Goal: Task Accomplishment & Management: Use online tool/utility

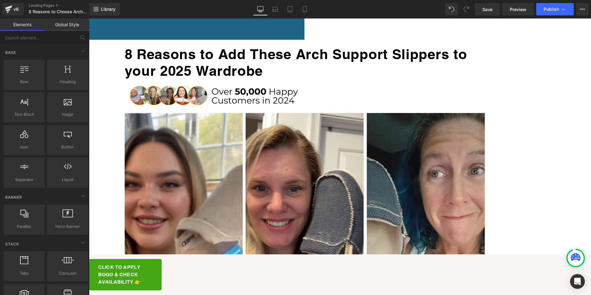
click at [89, 18] on span "Row" at bounding box center [89, 18] width 0 height 0
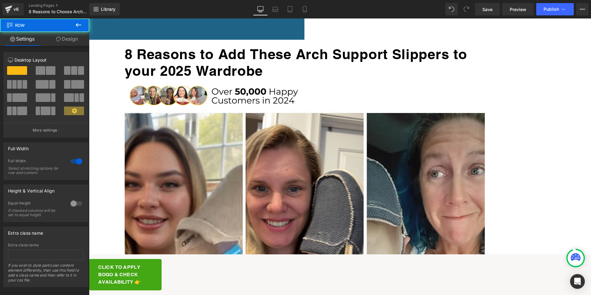
click at [64, 24] on span "Row" at bounding box center [37, 25] width 62 height 14
drag, startPoint x: 70, startPoint y: 41, endPoint x: 50, endPoint y: 51, distance: 21.8
click at [70, 41] on link "Design" at bounding box center [67, 39] width 45 height 14
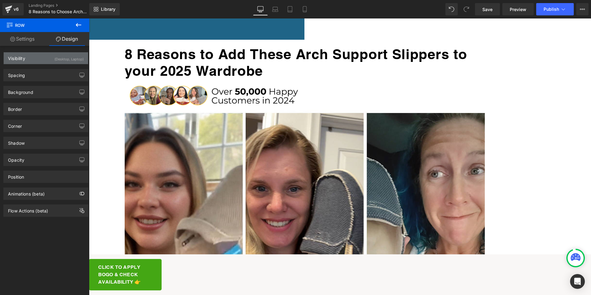
click at [34, 58] on div "Visibility (Desktop, Laptop)" at bounding box center [46, 58] width 84 height 12
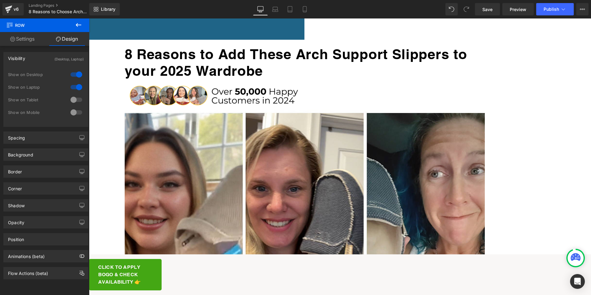
click at [89, 18] on link at bounding box center [89, 18] width 0 height 0
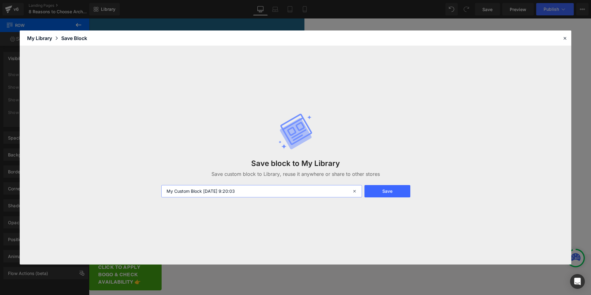
drag, startPoint x: 258, startPoint y: 194, endPoint x: 159, endPoint y: 194, distance: 98.8
click at [159, 194] on div "My Custom Block [DATE] 9:20:03" at bounding box center [261, 191] width 207 height 12
click at [392, 188] on button "Save" at bounding box center [388, 191] width 46 height 12
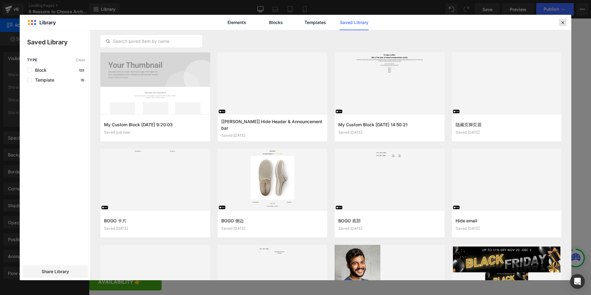
click at [561, 22] on icon at bounding box center [563, 23] width 6 height 6
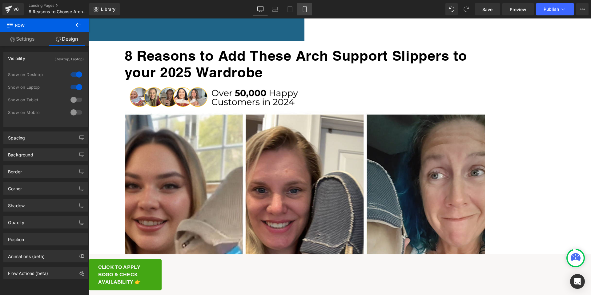
click at [308, 10] on link "Mobile" at bounding box center [304, 9] width 15 height 12
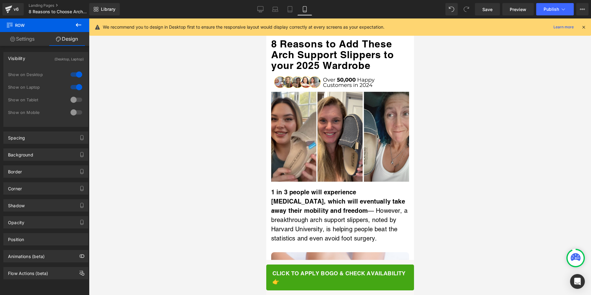
click at [580, 26] on div "We recommend you to design in Desktop first to ensure the responsive layout wou…" at bounding box center [342, 26] width 478 height 7
click at [582, 26] on icon at bounding box center [584, 27] width 6 height 6
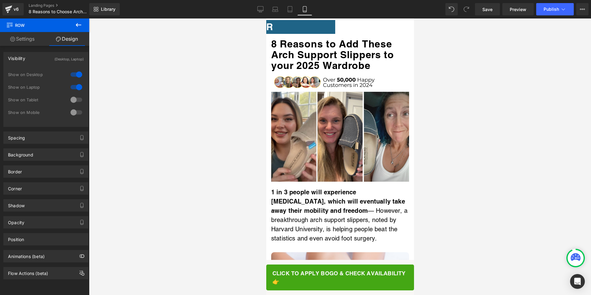
click at [266, 18] on span "Row" at bounding box center [266, 18] width 0 height 0
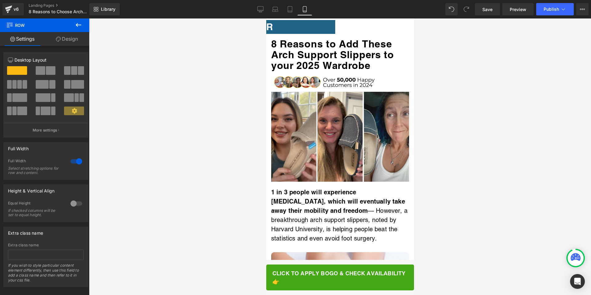
click at [70, 36] on link "Design" at bounding box center [67, 39] width 45 height 14
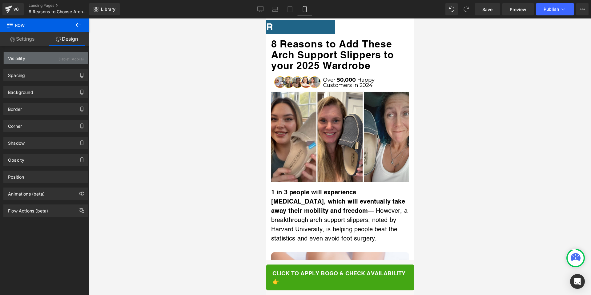
click at [31, 61] on div "Visibility (Tablet, Mobile)" at bounding box center [46, 58] width 84 height 12
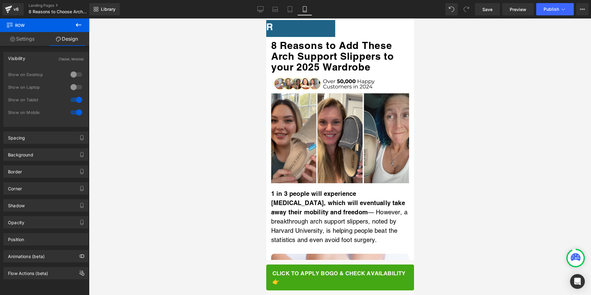
click at [266, 18] on icon at bounding box center [266, 18] width 0 height 0
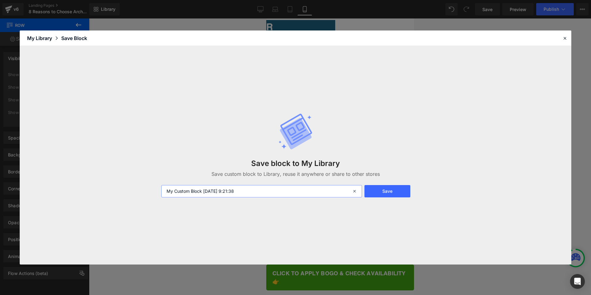
drag, startPoint x: 259, startPoint y: 192, endPoint x: 212, endPoint y: 192, distance: 46.5
click at [211, 192] on input "My Custom Block [DATE] 9:21:38" at bounding box center [261, 191] width 201 height 12
click at [370, 194] on button "Save" at bounding box center [388, 191] width 46 height 12
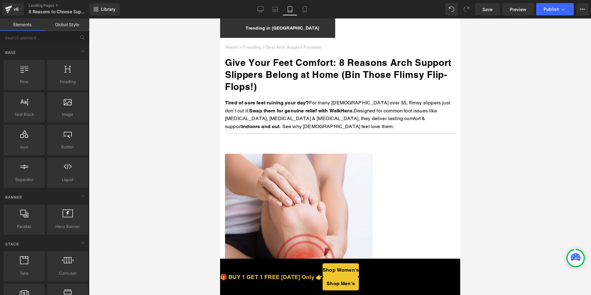
click at [220, 18] on icon at bounding box center [220, 18] width 0 height 0
drag, startPoint x: 260, startPoint y: 24, endPoint x: 495, endPoint y: 35, distance: 235.8
click at [220, 18] on icon at bounding box center [220, 18] width 0 height 0
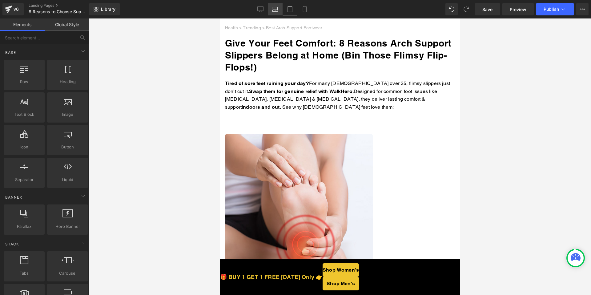
click at [278, 12] on link "Laptop" at bounding box center [275, 9] width 15 height 12
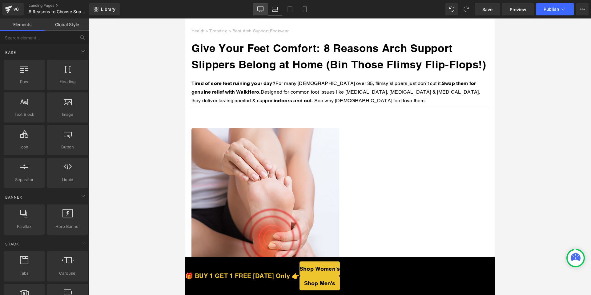
click at [263, 11] on icon at bounding box center [261, 8] width 6 height 5
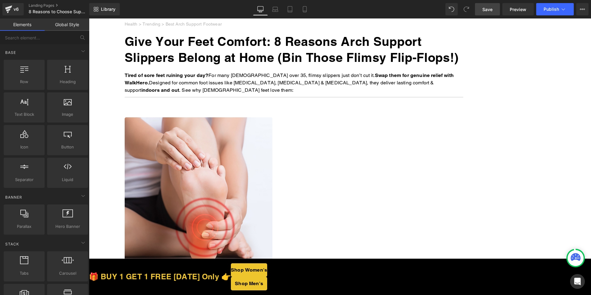
click at [490, 11] on span "Save" at bounding box center [487, 9] width 10 height 6
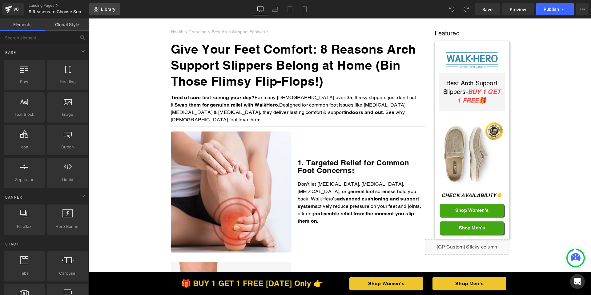
click at [105, 11] on span "Library" at bounding box center [108, 9] width 14 height 6
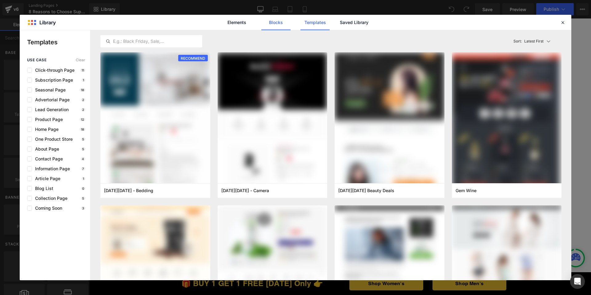
click at [340, 24] on link "Blocks" at bounding box center [354, 22] width 29 height 15
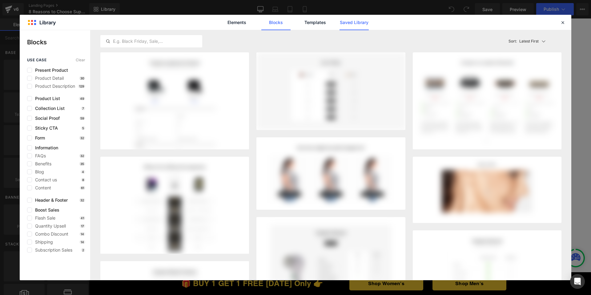
click at [367, 27] on link "Saved Library" at bounding box center [354, 22] width 29 height 15
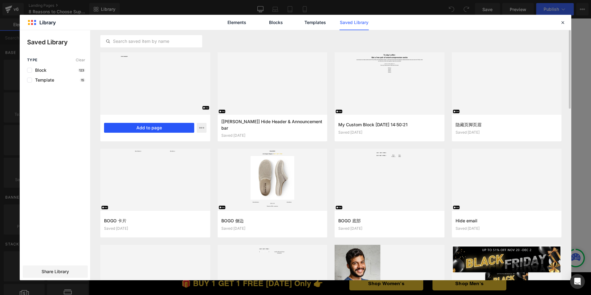
click at [178, 127] on button "Add to page" at bounding box center [149, 128] width 90 height 10
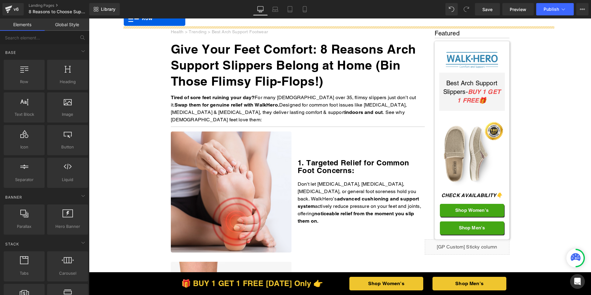
drag, startPoint x: 102, startPoint y: 189, endPoint x: 124, endPoint y: 16, distance: 174.7
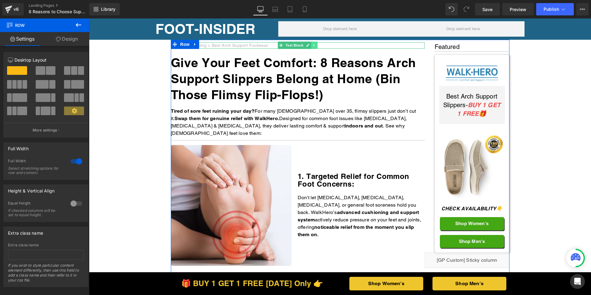
click at [313, 46] on icon at bounding box center [313, 45] width 3 height 4
click at [316, 46] on icon at bounding box center [317, 44] width 3 height 3
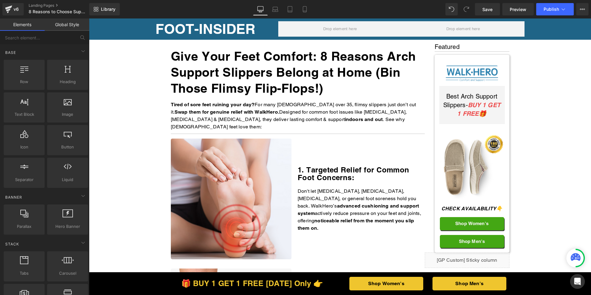
drag, startPoint x: 485, startPoint y: 9, endPoint x: 344, endPoint y: 11, distance: 141.0
click at [485, 9] on span "Save" at bounding box center [487, 9] width 10 height 6
click at [307, 6] on icon at bounding box center [305, 9] width 6 height 6
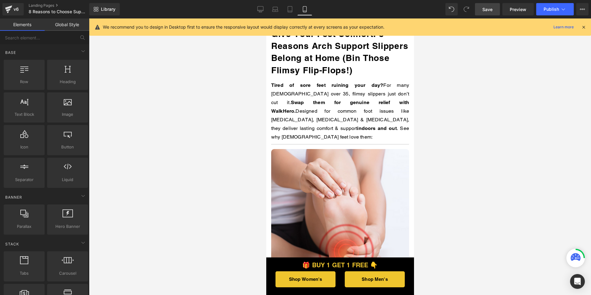
click at [481, 13] on link "Save" at bounding box center [487, 9] width 25 height 12
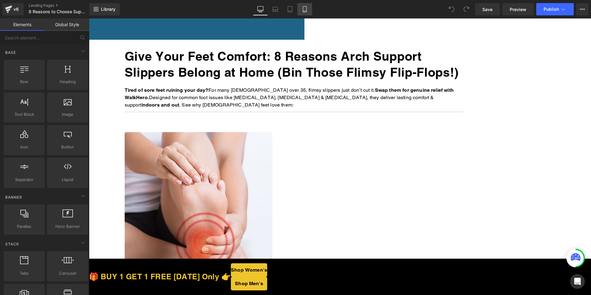
click at [301, 9] on link "Mobile" at bounding box center [304, 9] width 15 height 12
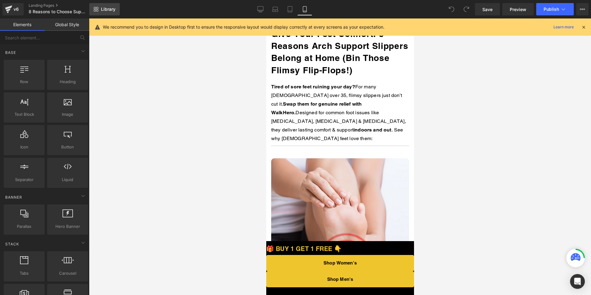
click at [105, 8] on span "Library" at bounding box center [108, 9] width 14 height 6
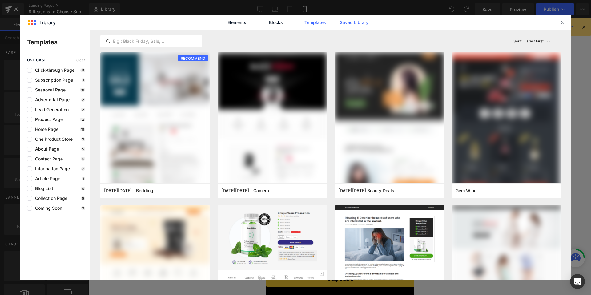
click at [0, 0] on link "Saved Library" at bounding box center [0, 0] width 0 height 0
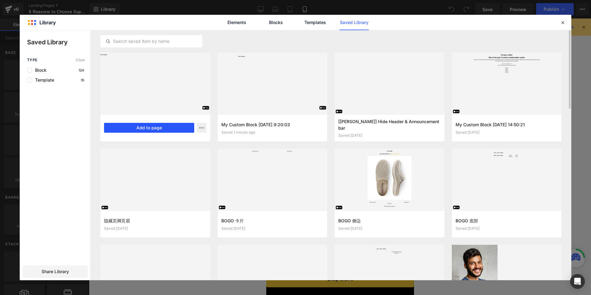
click at [169, 127] on button "Add to page" at bounding box center [149, 128] width 90 height 10
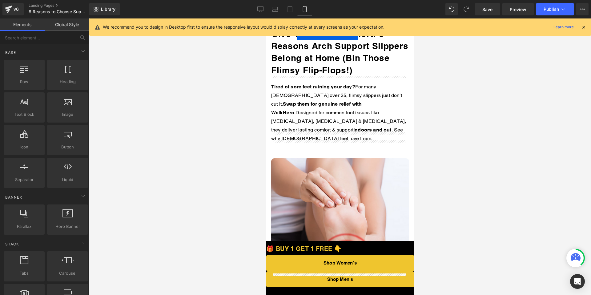
drag, startPoint x: 278, startPoint y: 174, endPoint x: 563, endPoint y: 51, distance: 310.1
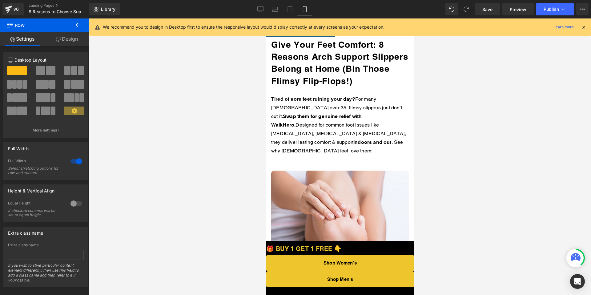
click at [583, 26] on icon at bounding box center [584, 27] width 6 height 6
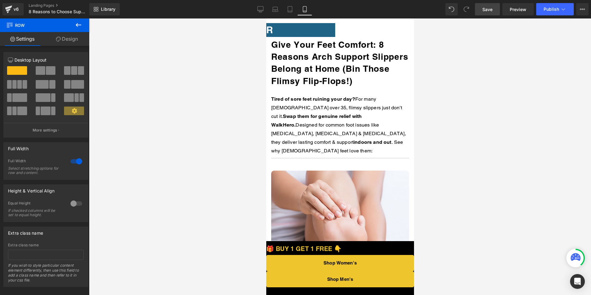
click at [486, 8] on span "Save" at bounding box center [487, 9] width 10 height 6
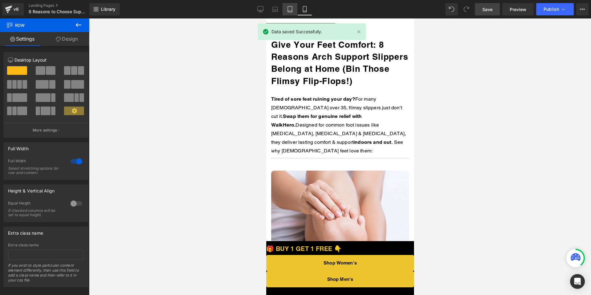
click at [285, 9] on link "Tablet" at bounding box center [290, 9] width 15 height 12
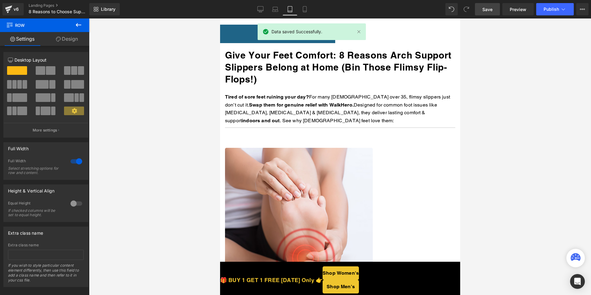
scroll to position [3, 0]
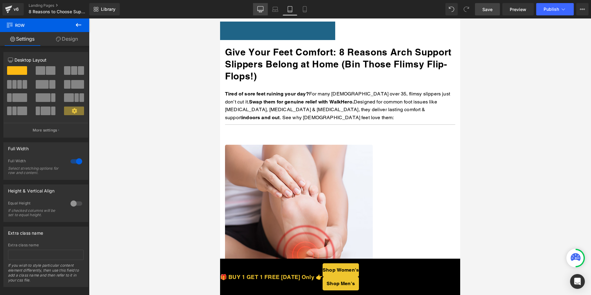
click at [261, 11] on icon at bounding box center [261, 11] width 2 height 1
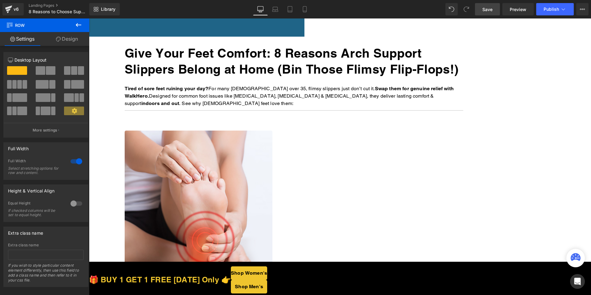
scroll to position [0, 0]
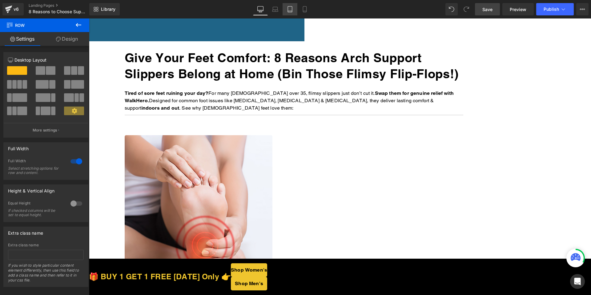
click at [291, 10] on icon at bounding box center [290, 9] width 6 height 6
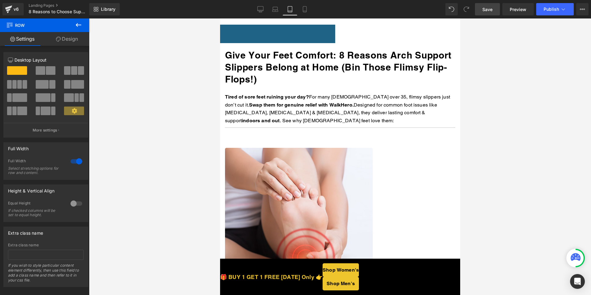
click at [294, 39] on p "FOOT-INSIDER" at bounding box center [224, 34] width 221 height 18
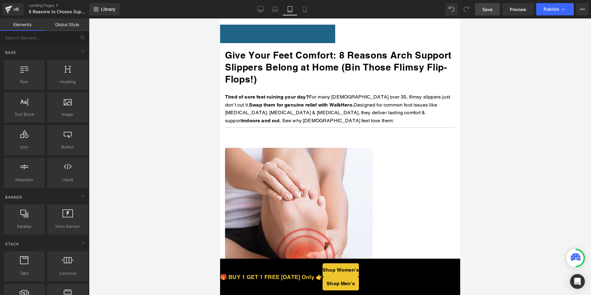
drag, startPoint x: 208, startPoint y: 59, endPoint x: 219, endPoint y: 50, distance: 13.8
click at [209, 58] on div at bounding box center [340, 156] width 502 height 276
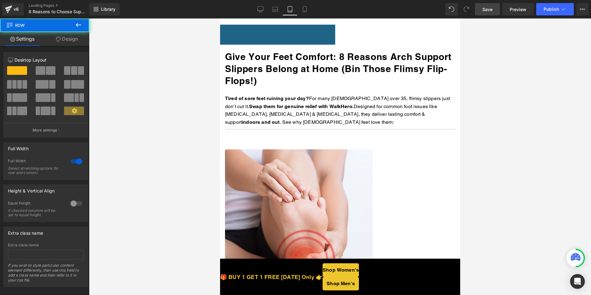
drag, startPoint x: 267, startPoint y: 25, endPoint x: 272, endPoint y: 22, distance: 5.9
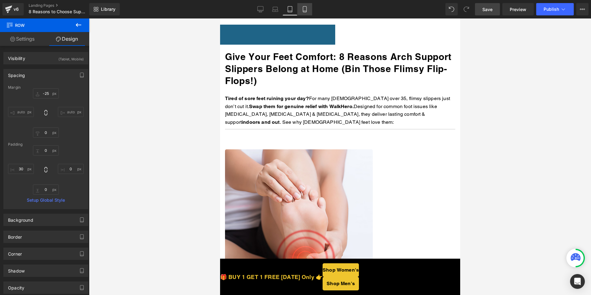
click at [301, 10] on link "Mobile" at bounding box center [304, 9] width 15 height 12
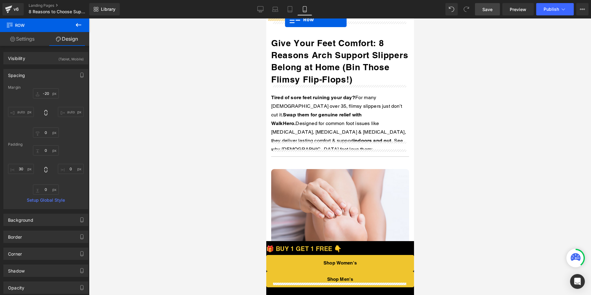
drag, startPoint x: 273, startPoint y: 23, endPoint x: 285, endPoint y: 19, distance: 11.9
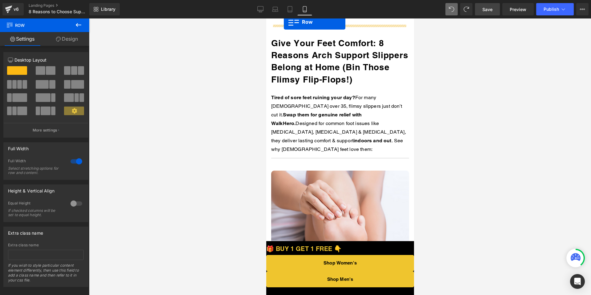
drag, startPoint x: 278, startPoint y: 23, endPoint x: 284, endPoint y: 22, distance: 5.8
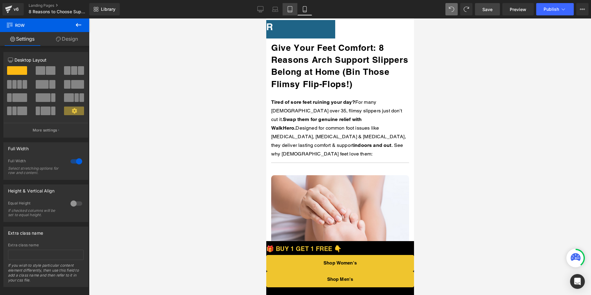
click at [292, 12] on icon at bounding box center [290, 9] width 4 height 6
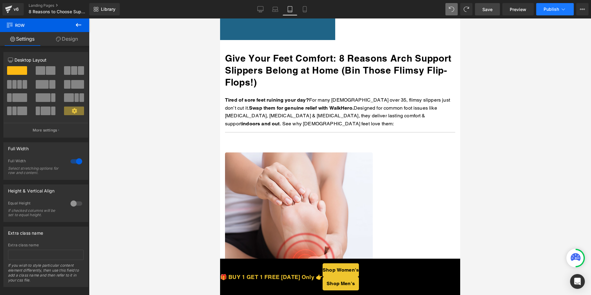
click at [549, 9] on span "Publish" at bounding box center [551, 9] width 15 height 5
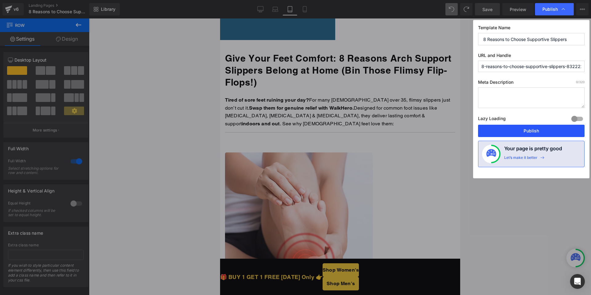
click at [522, 127] on button "Publish" at bounding box center [531, 131] width 107 height 12
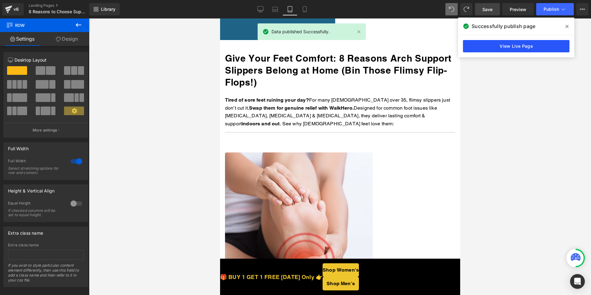
click at [513, 46] on link "View Live Page" at bounding box center [516, 46] width 107 height 12
